Goal: Task Accomplishment & Management: Manage account settings

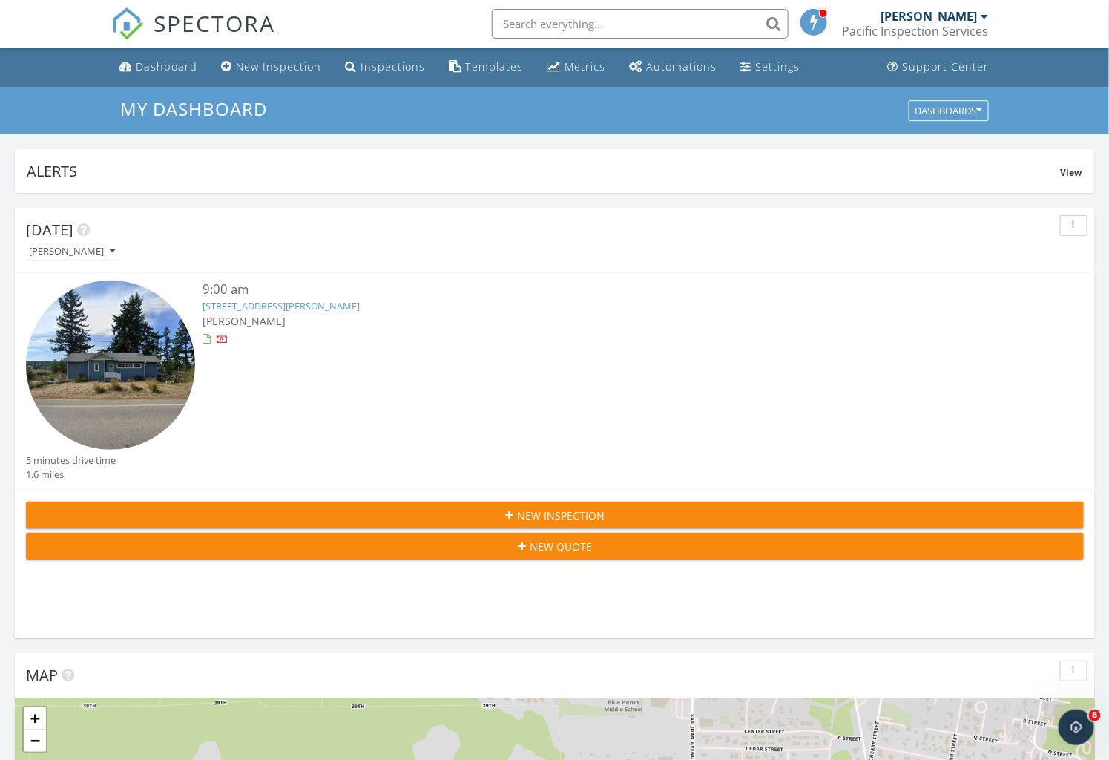
click at [171, 343] on img at bounding box center [110, 364] width 169 height 169
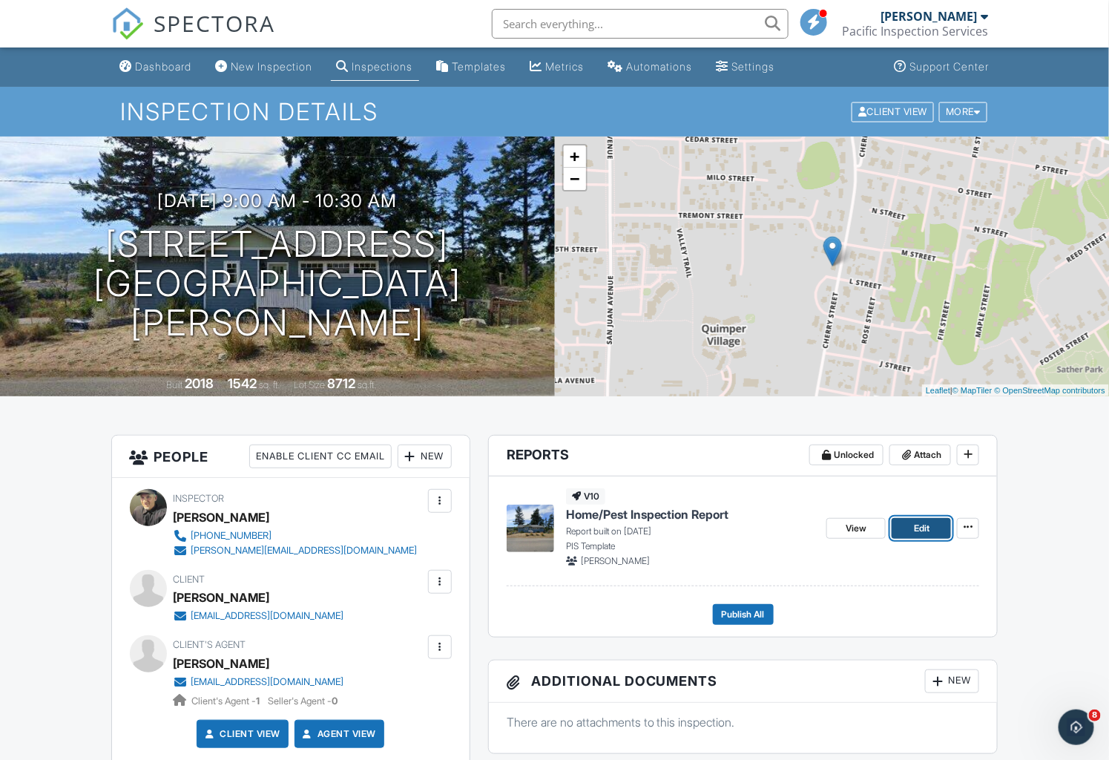
click at [906, 521] on link "Edit" at bounding box center [921, 528] width 59 height 21
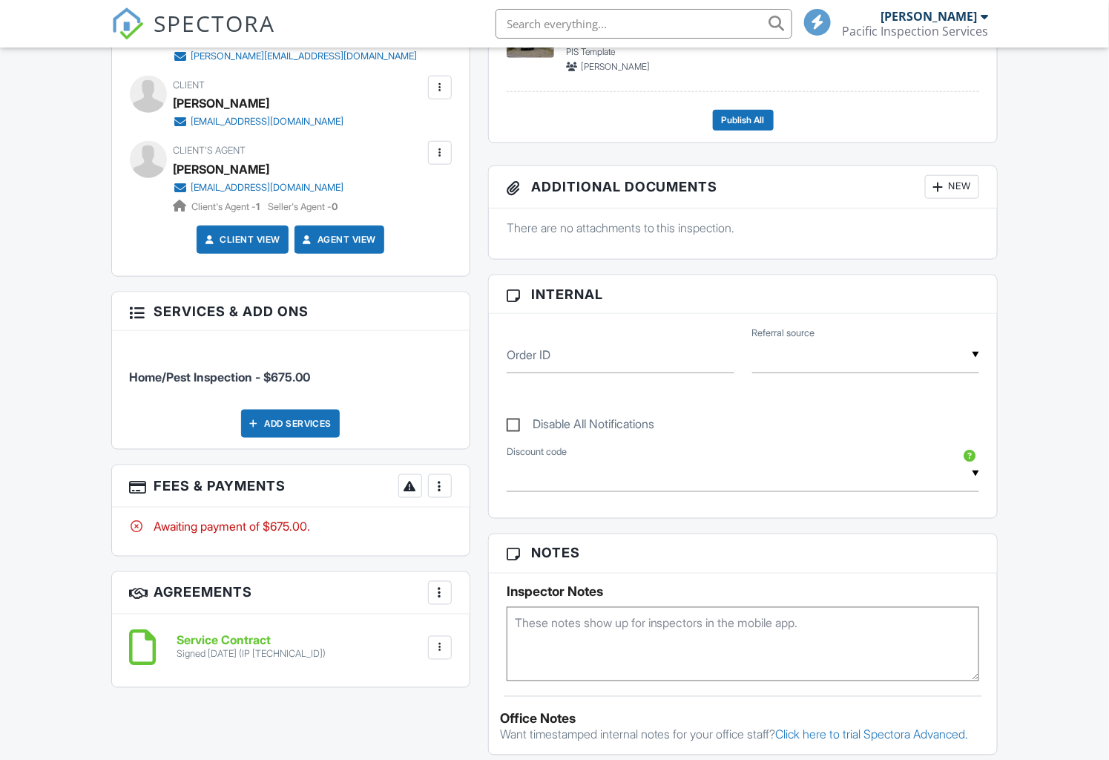
click at [443, 485] on div at bounding box center [440, 486] width 15 height 15
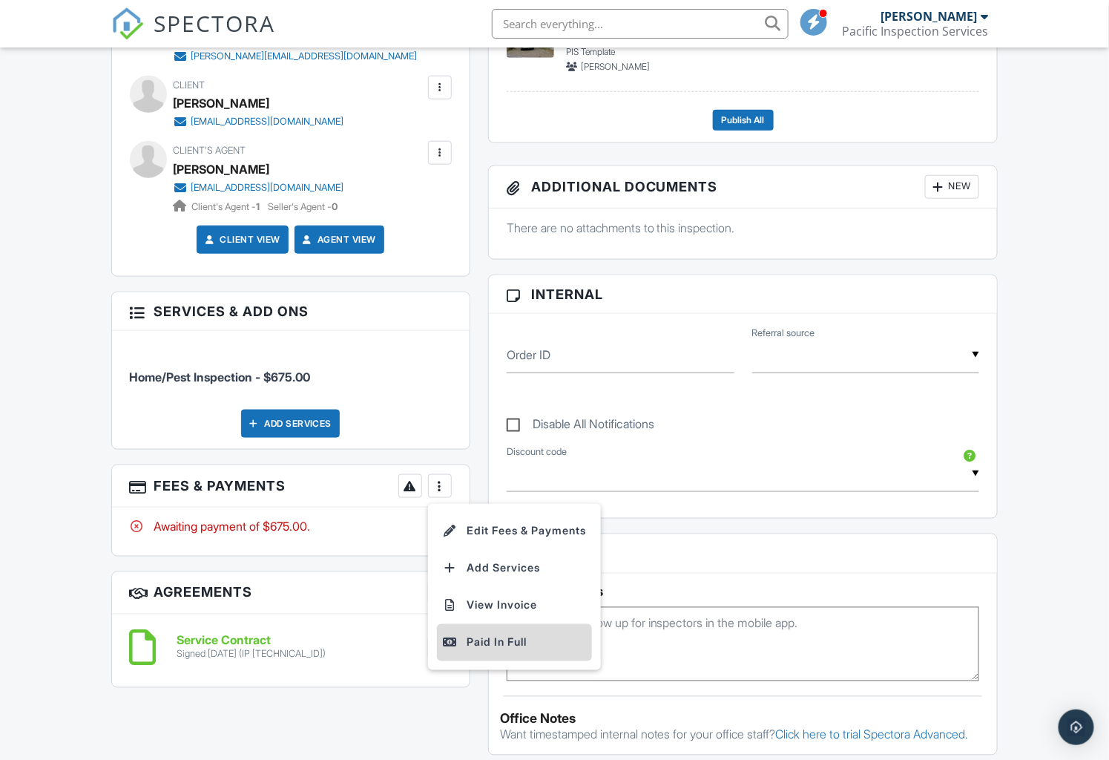
click at [470, 634] on div "Paid In Full" at bounding box center [514, 643] width 143 height 18
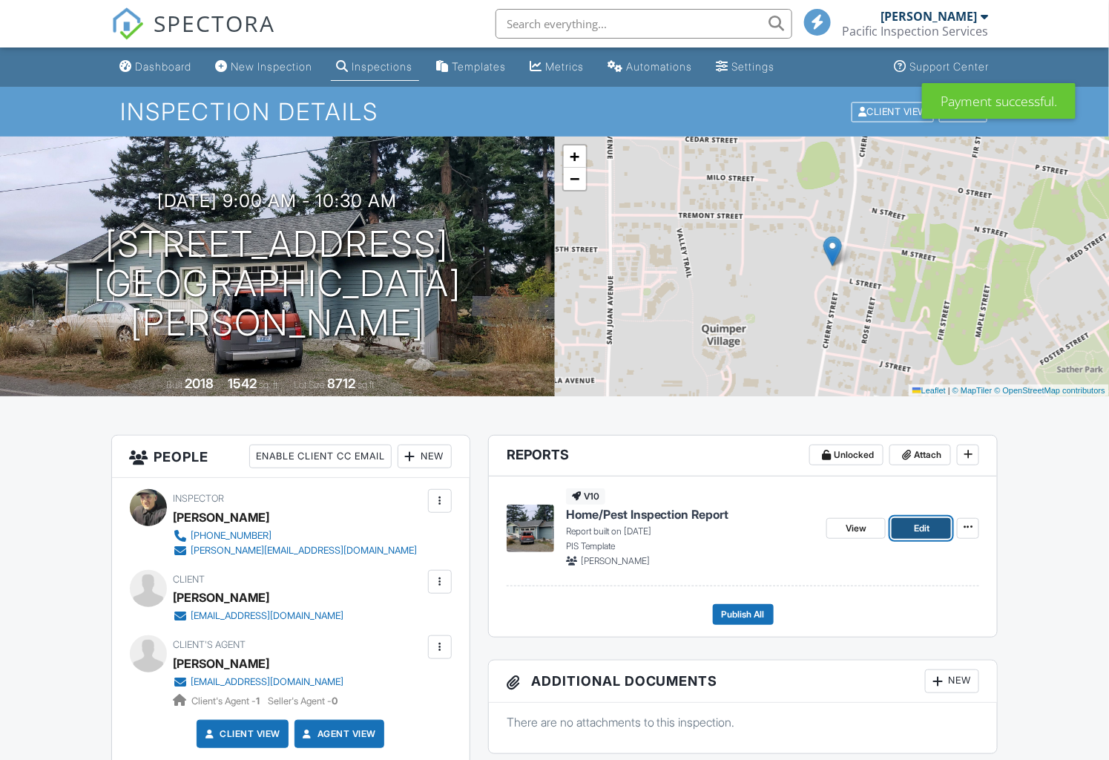
click at [912, 525] on link "Edit" at bounding box center [921, 528] width 59 height 21
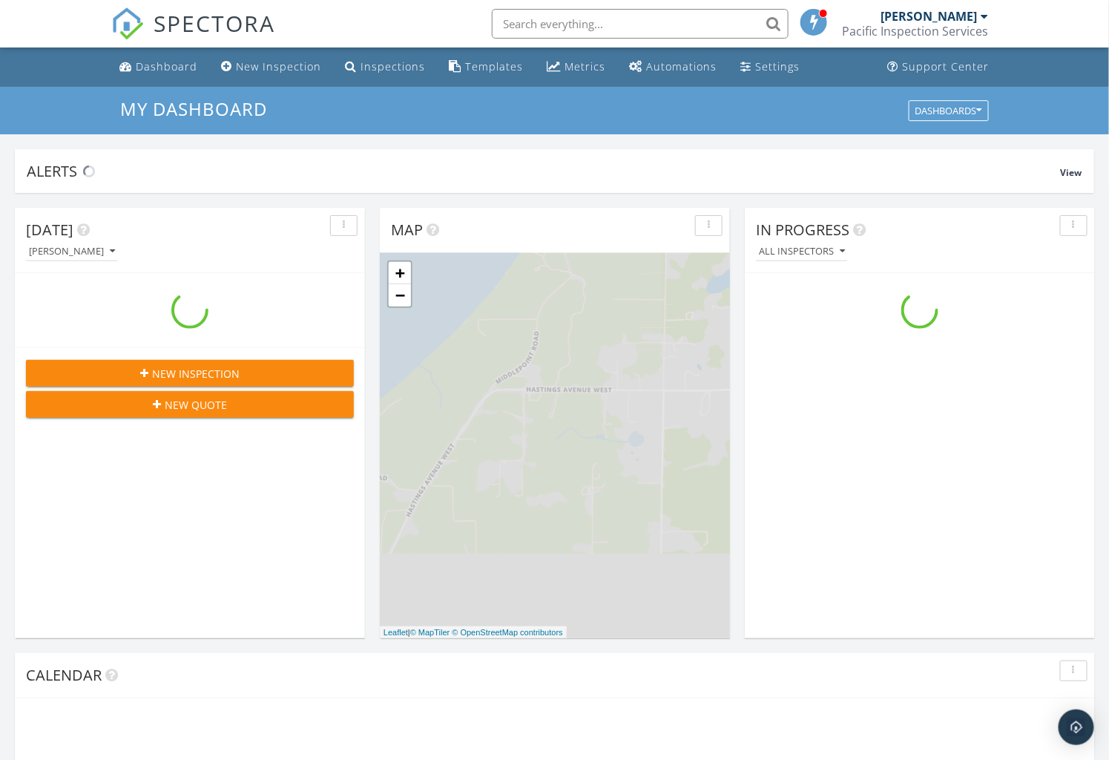
scroll to position [1376, 1136]
